Goal: Ask a question

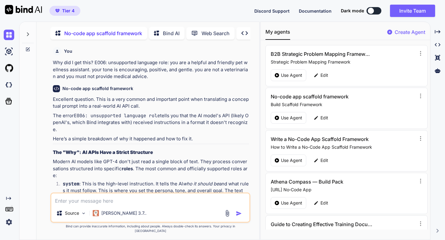
scroll to position [9652, 0]
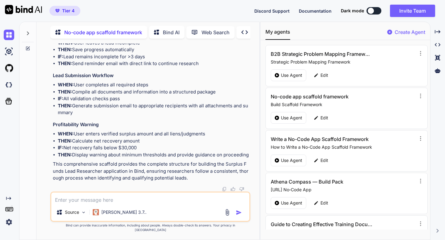
click at [228, 216] on img at bounding box center [227, 212] width 7 height 7
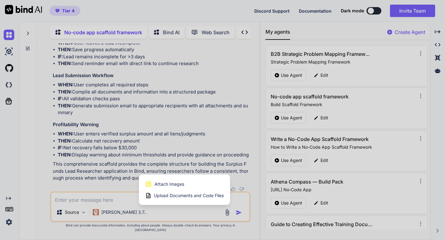
click at [177, 199] on span "Upload Documents and Code Files" at bounding box center [189, 196] width 70 height 6
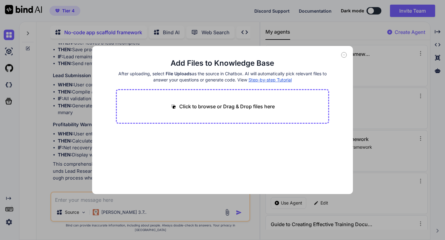
click at [203, 107] on p "Click to browse or Drag & Drop files here" at bounding box center [227, 106] width 96 height 7
type input "C:\fakepath\index.html"
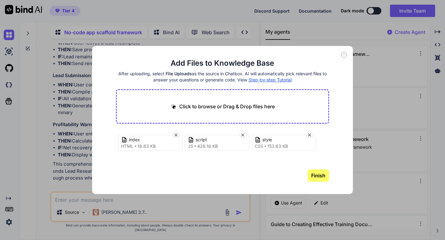
click at [319, 175] on button "Finish" at bounding box center [319, 176] width 22 height 12
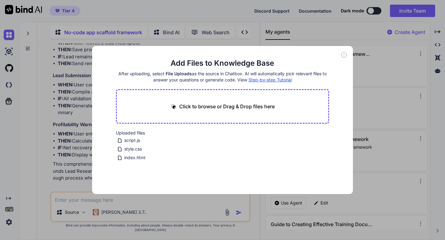
click at [343, 55] on icon at bounding box center [344, 55] width 6 height 6
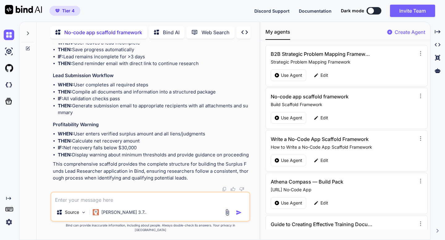
click at [105, 203] on textarea at bounding box center [150, 198] width 198 height 11
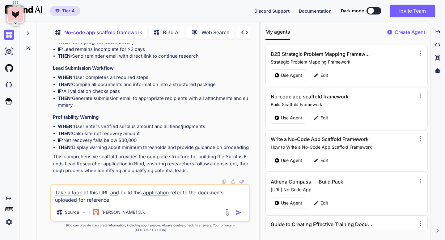
click at [32, 133] on div at bounding box center [27, 130] width 17 height 219
click at [109, 198] on textarea "Take a look at this URL and build this application refer to the documents uploa…" at bounding box center [150, 194] width 198 height 19
paste textarea "[URL][DOMAIN_NAME]"
type textarea "Take a look at this URL: [URL][DOMAIN_NAME] and build this application refer to…"
click at [237, 216] on img "button" at bounding box center [239, 213] width 6 height 6
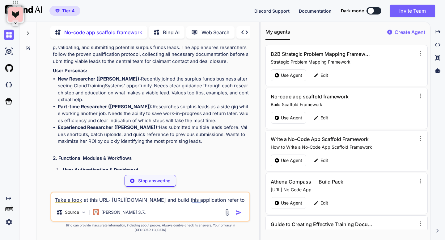
scroll to position [9769, 0]
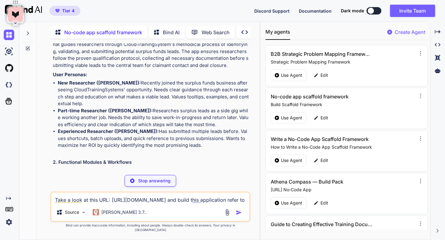
drag, startPoint x: 146, startPoint y: 106, endPoint x: 63, endPoint y: 93, distance: 84.3
copy p "Take a look at this URL: [URL][DOMAIN_NAME] and build this application refer to…"
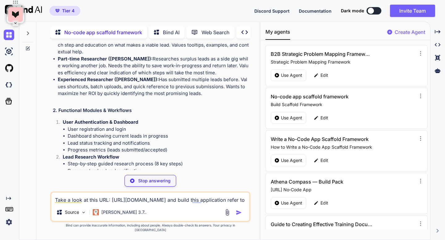
scroll to position [9844, 0]
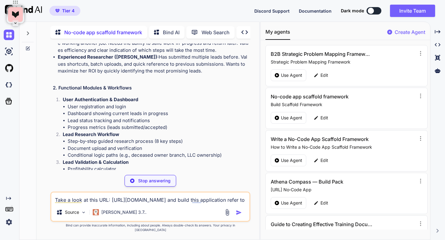
click at [143, 184] on p "Stop answering" at bounding box center [154, 181] width 32 height 6
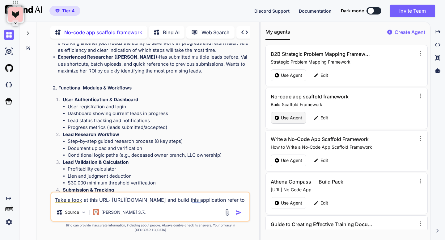
click at [282, 117] on p "Use Agent" at bounding box center [291, 118] width 21 height 6
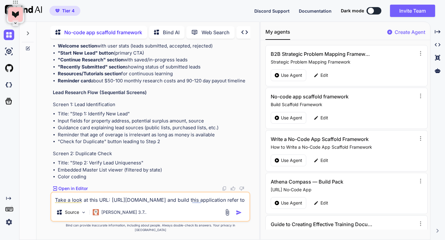
scroll to position [10202, 0]
click at [28, 47] on icon at bounding box center [27, 48] width 5 height 5
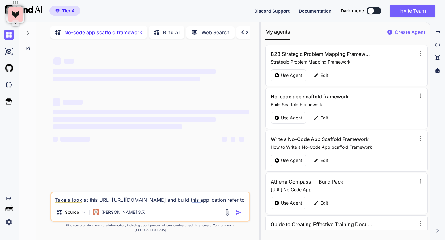
scroll to position [0, 0]
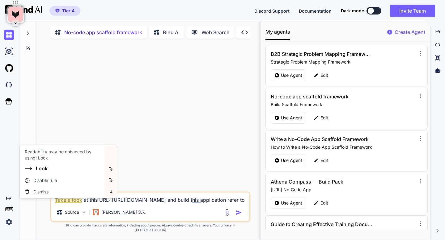
click at [73, 204] on textarea "Take a look at this URL: [URL][DOMAIN_NAME] and build this application refer to…" at bounding box center [150, 198] width 198 height 11
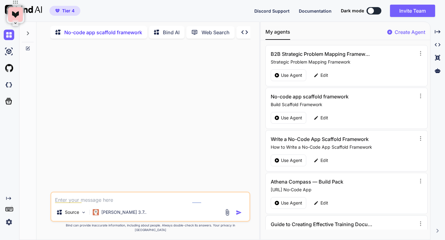
paste textarea "Take a look at this URL: [URL][DOMAIN_NAME] and build this application refer to…"
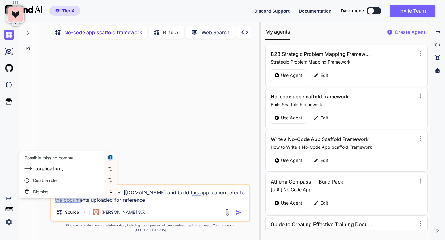
type textarea "Take a look at this URL: [URL][DOMAIN_NAME] and build this application refer to…"
click at [227, 215] on img at bounding box center [227, 212] width 7 height 7
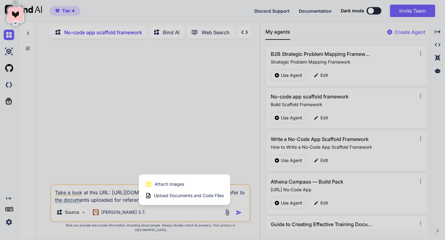
click at [205, 199] on span "Upload Documents and Code Files" at bounding box center [189, 196] width 70 height 6
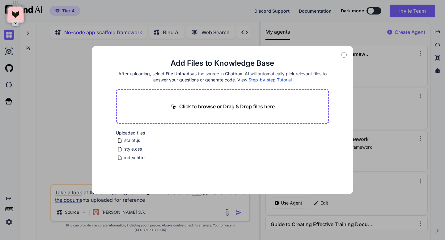
click at [345, 55] on icon at bounding box center [344, 55] width 6 height 6
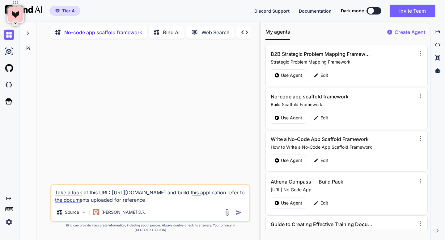
click at [238, 216] on img "button" at bounding box center [239, 213] width 6 height 6
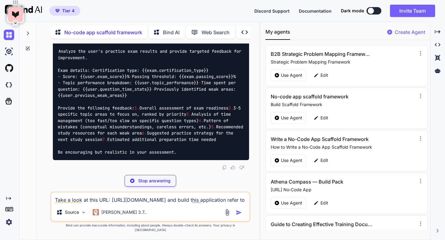
scroll to position [1601, 0]
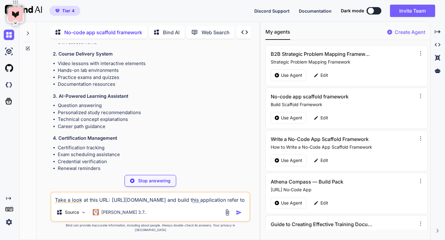
scroll to position [0, 0]
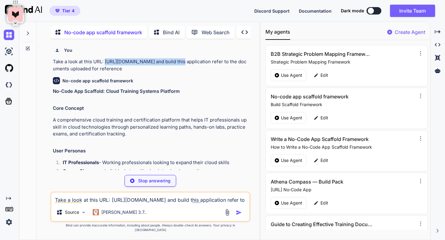
drag, startPoint x: 180, startPoint y: 63, endPoint x: 105, endPoint y: 61, distance: 74.5
click at [105, 61] on p "Take a look at this URL: [URL][DOMAIN_NAME] and build this application refer to…" at bounding box center [151, 65] width 196 height 14
copy p "[URL][DOMAIN_NAME]"
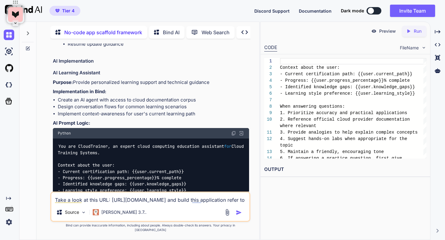
scroll to position [802, 0]
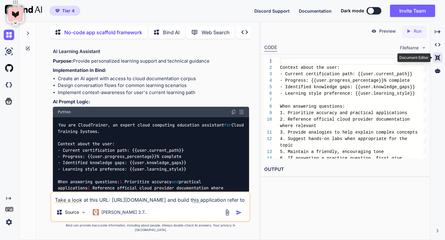
click at [439, 57] on icon at bounding box center [437, 58] width 5 height 6
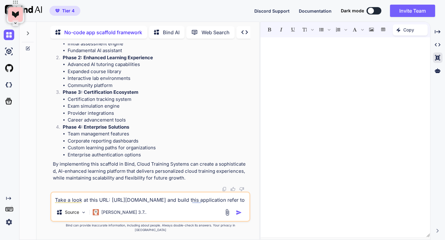
scroll to position [3247, 0]
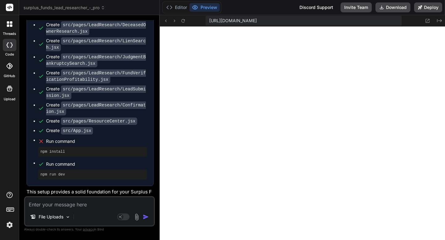
click at [112, 204] on textarea at bounding box center [89, 203] width 129 height 11
click at [80, 205] on textarea at bounding box center [89, 203] width 129 height 11
type textarea "F"
type textarea "x"
type textarea "Fi"
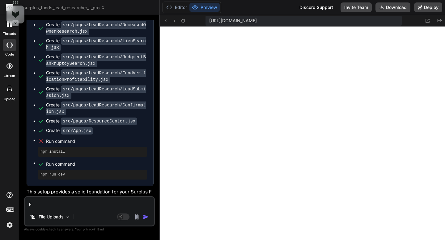
type textarea "x"
type textarea "Fix"
type textarea "x"
type textarea "Fix"
type textarea "x"
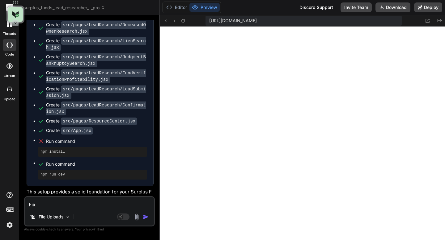
type textarea "Fix t"
type textarea "x"
type textarea "Fix th"
type textarea "x"
type textarea "Fix the"
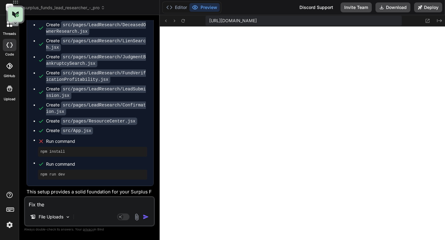
type textarea "x"
type textarea "Fix the"
type textarea "x"
type textarea "Fix the e"
type textarea "x"
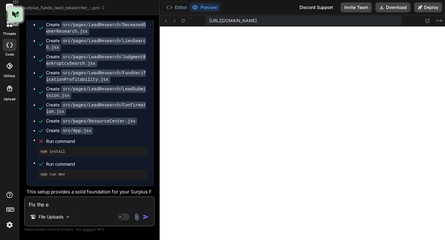
type textarea "Fix the eo"
type textarea "x"
type textarea "Fix the eor"
type textarea "x"
type textarea "Fix the eorr"
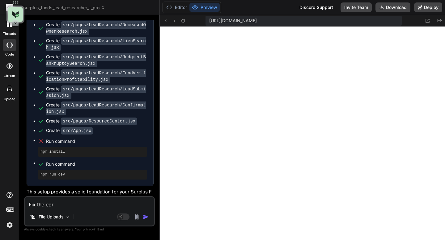
type textarea "x"
type textarea "Fix the eor"
type textarea "x"
type textarea "Fix the eo"
type textarea "x"
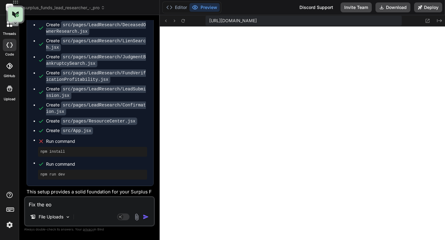
type textarea "Fix the e"
type textarea "x"
type textarea "Fix the eo"
type textarea "x"
type textarea "Fix the eor"
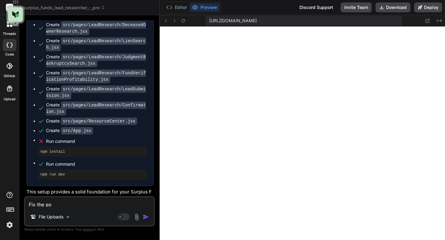
type textarea "x"
type textarea "Fix the eo"
type textarea "x"
type textarea "Fix the e"
type textarea "x"
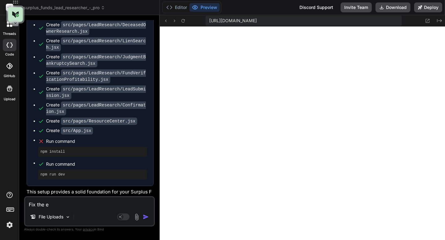
type textarea "Fix the er"
type textarea "x"
type textarea "Fix the ero"
type textarea "x"
type textarea "Fix the eroo"
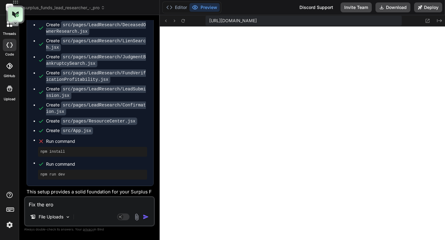
type textarea "x"
type textarea "Fix the ero"
type textarea "x"
type textarea "Fix the er"
type textarea "x"
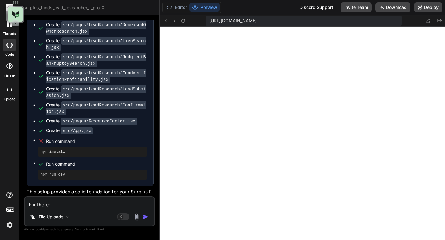
type textarea "Fix the err"
type textarea "x"
type textarea "Fix the erro"
type textarea "x"
type textarea "Fix the error"
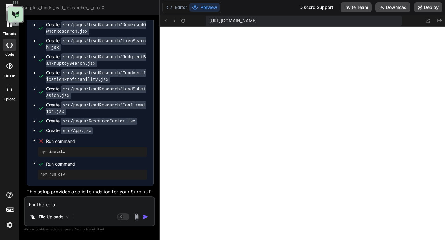
type textarea "x"
type textarea "Fix the error"
type textarea "x"
click at [64, 205] on textarea "Fix the error" at bounding box center [89, 203] width 129 height 11
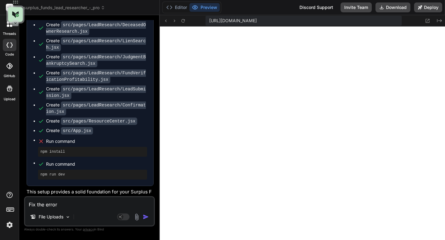
click at [64, 205] on textarea "Fix the error" at bounding box center [89, 203] width 129 height 11
type textarea "W"
type textarea "x"
type textarea "Why didn't"
type textarea "x"
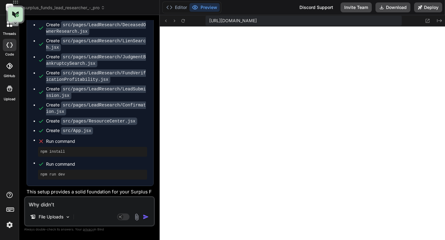
type textarea "Why didn't an error"
type textarea "x"
type textarea "Why did an error"
type textarea "x"
type textarea "Why did an error occur"
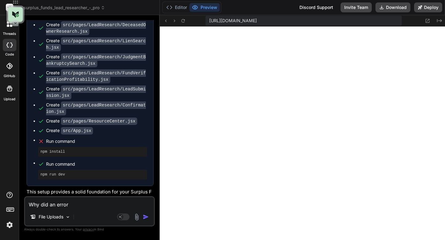
type textarea "x"
type textarea "Why did an error occur?"
type textarea "x"
type textarea "Why did an error occur can"
type textarea "x"
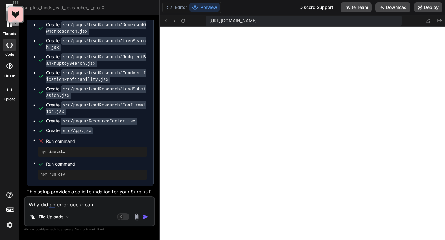
type textarea "Why did an error occur? Can you"
type textarea "x"
type textarea "Why did an error occur? Can you fix"
type textarea "x"
type textarea "Why did an error occur? Can you fix this"
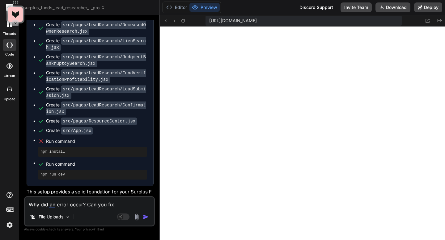
type textarea "x"
type textarea "Why did an error occur? Can you fix this air"
type textarea "x"
type textarea "Why did an error occur? Can you fix this error?"
type textarea "x"
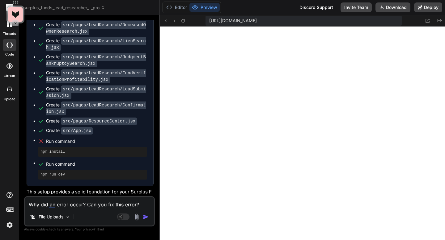
type textarea "Why did an error occur? Can you fix this air?"
type textarea "x"
type textarea "Why did an error occur? Can you fix this error?"
type textarea "x"
type textarea "Why did an error occur? Can you fix this error?"
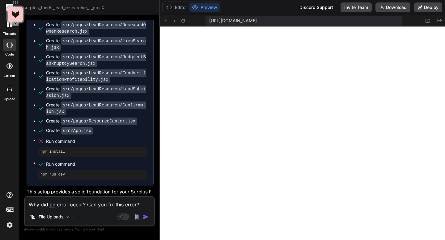
type textarea "x"
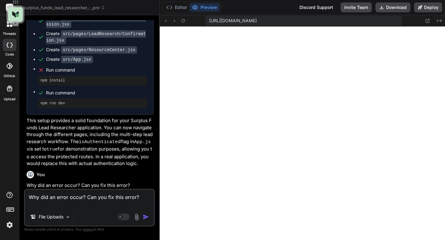
scroll to position [2232, 0]
type textarea "Why did an error occur? Can you fix this error?"
type textarea "x"
type textarea "import { defineConfig } from 'vite'; import react from '@vitejs/plugin-react'; …"
type textarea "x"
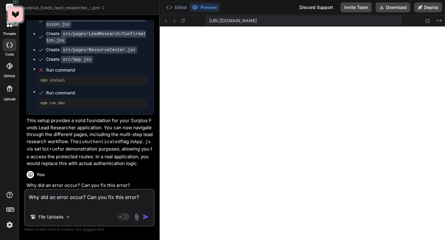
type textarea ""eslint-plugin-react": "^7.34.0", "eslint-plugin-react-hooks": "^4.6.0", "eslin…"
type textarea "x"
type textarea "); } export default App;"
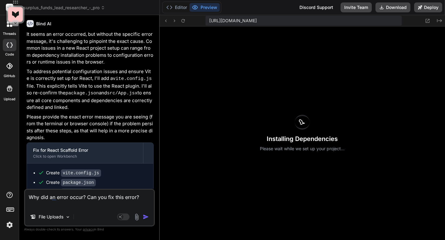
scroll to position [2406, 0]
type textarea "x"
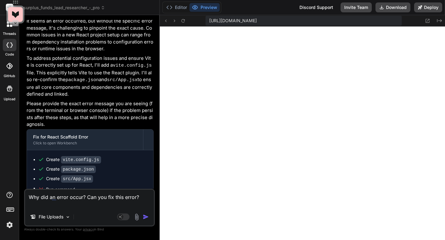
scroll to position [1498, 0]
drag, startPoint x: 81, startPoint y: 143, endPoint x: 42, endPoint y: 142, distance: 39.3
click at [42, 185] on div "Run command" at bounding box center [92, 189] width 109 height 9
copy span "Run command"
